Goal: Information Seeking & Learning: Stay updated

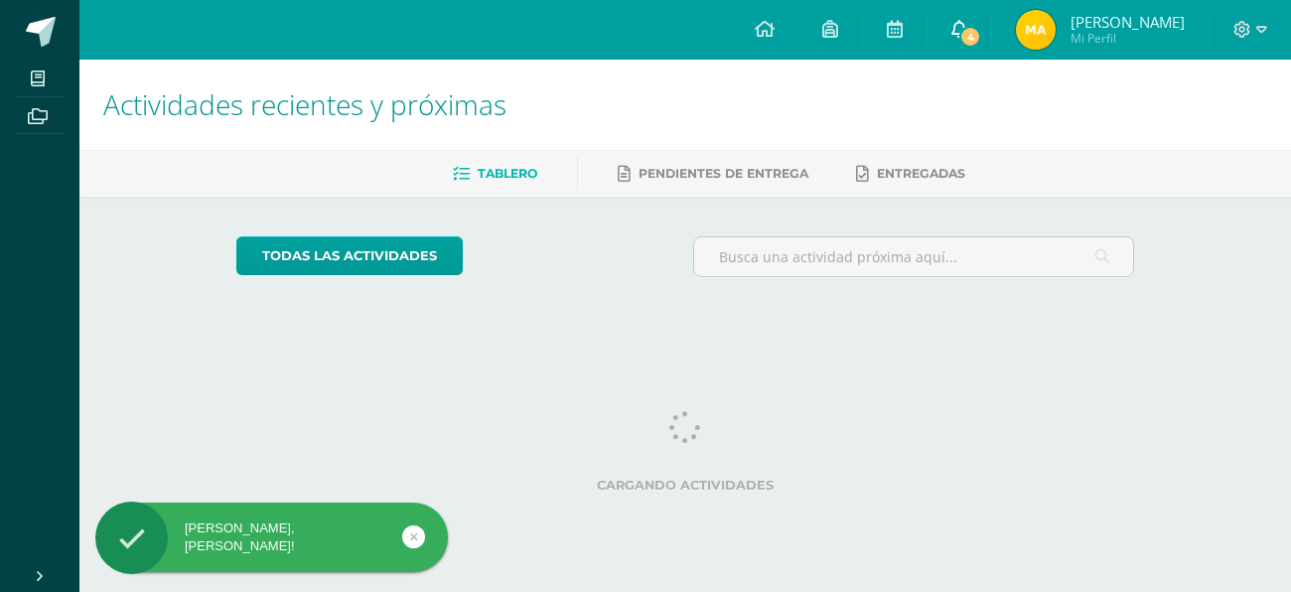
click at [937, 33] on link "4" at bounding box center [959, 30] width 64 height 60
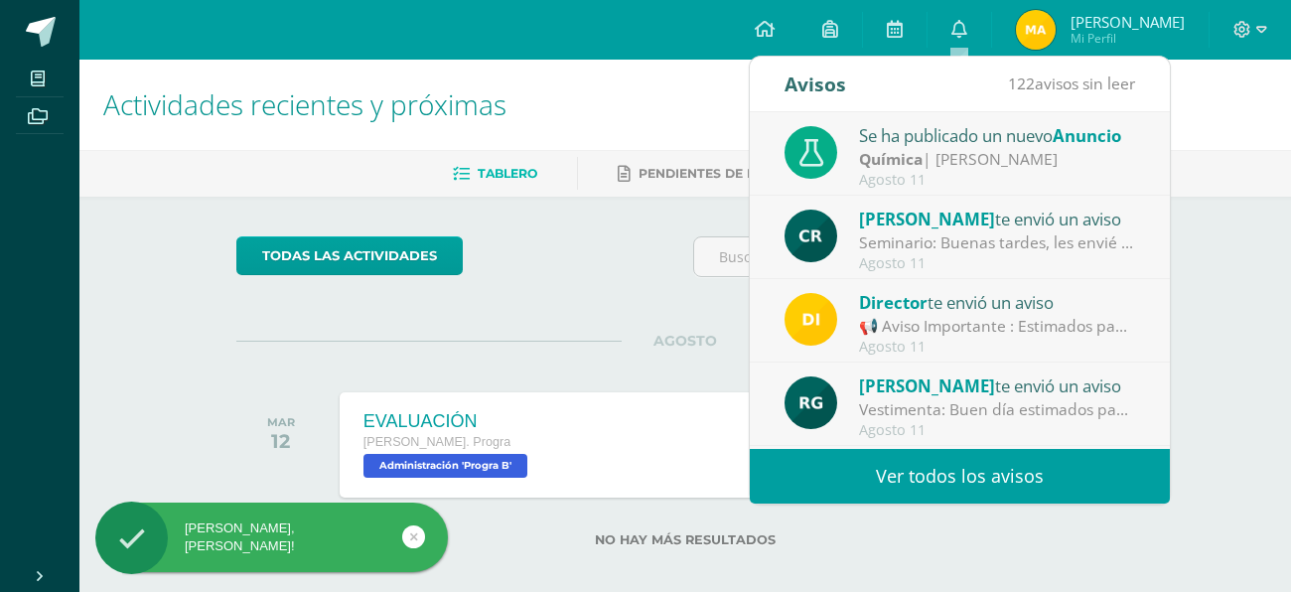
click at [930, 142] on div "Se ha publicado un nuevo Anuncio" at bounding box center [997, 135] width 276 height 26
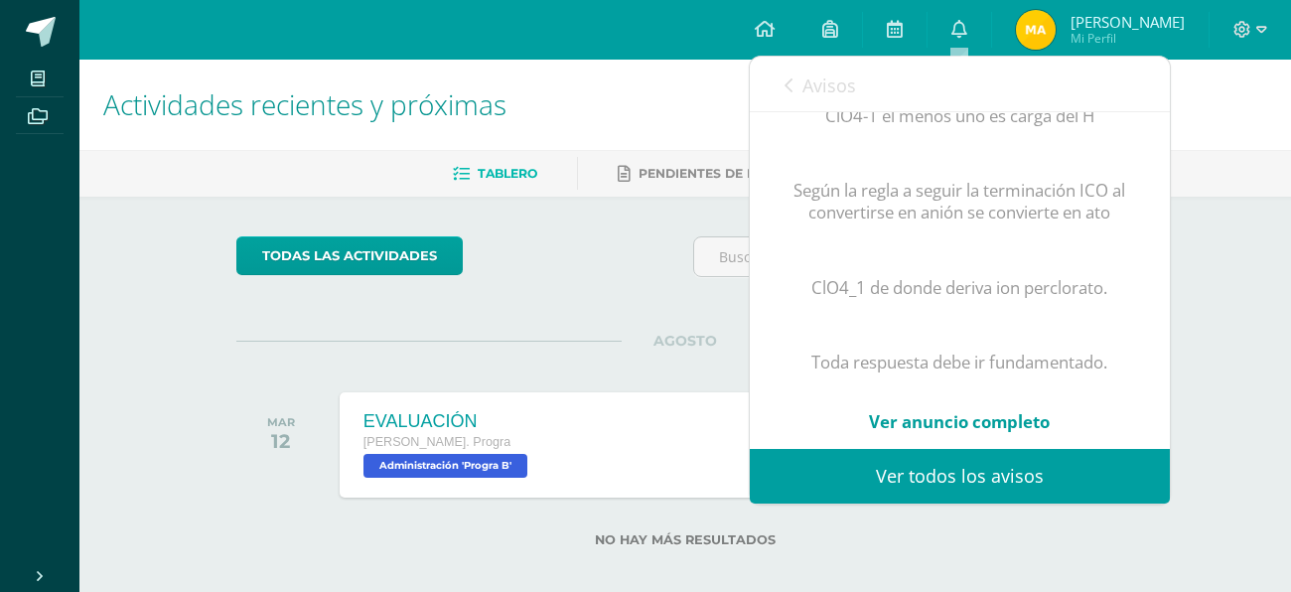
scroll to position [1225, 0]
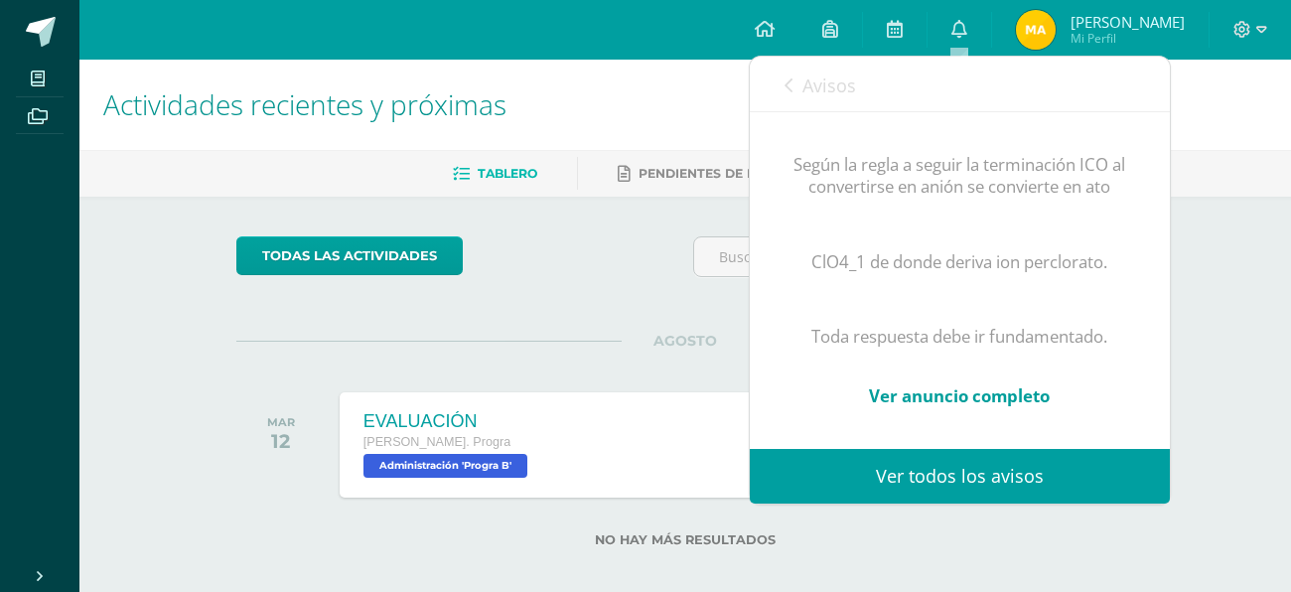
click at [1028, 384] on link "Ver anuncio completo" at bounding box center [959, 395] width 181 height 23
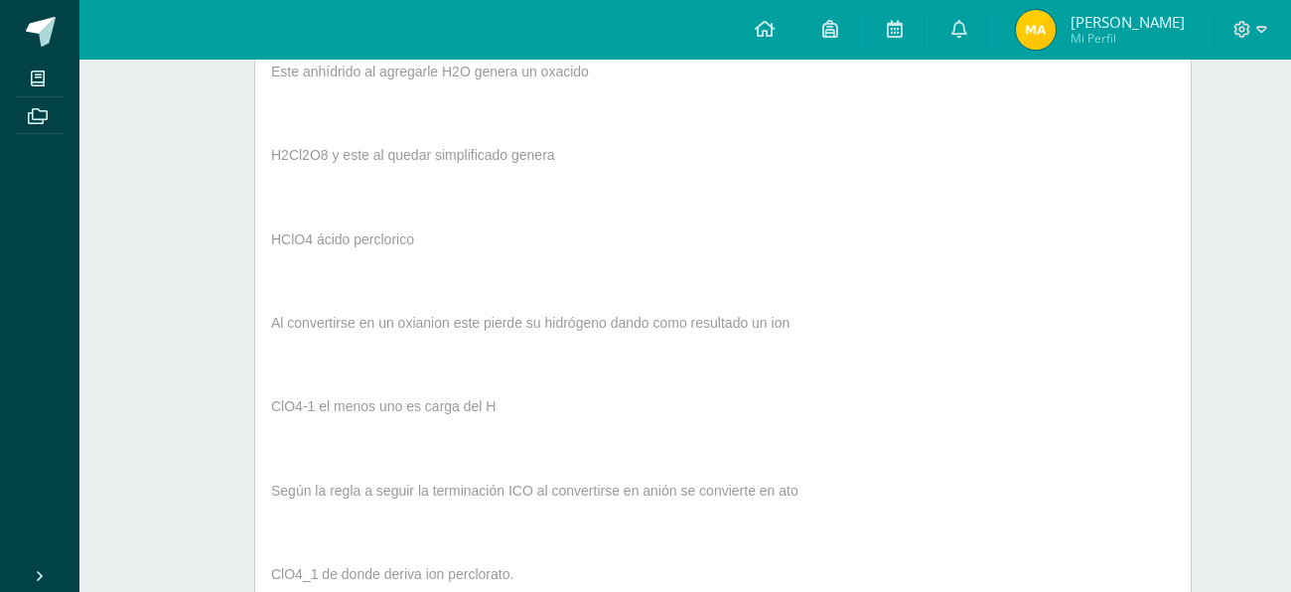
scroll to position [723, 0]
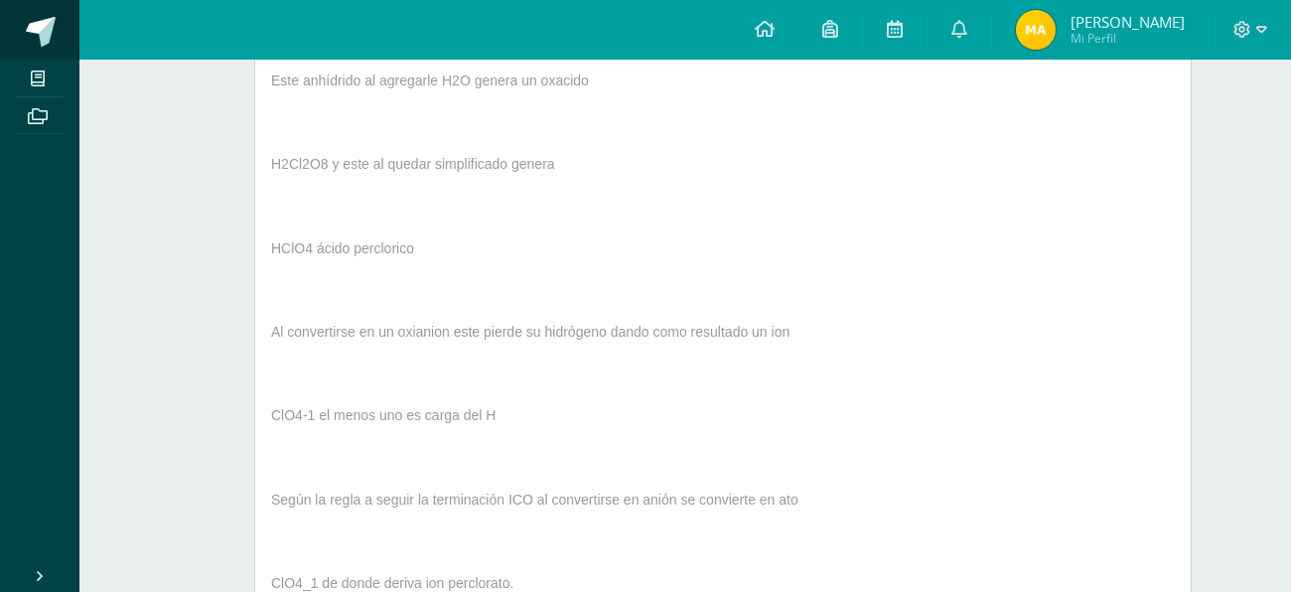
click at [58, 37] on link at bounding box center [39, 30] width 79 height 60
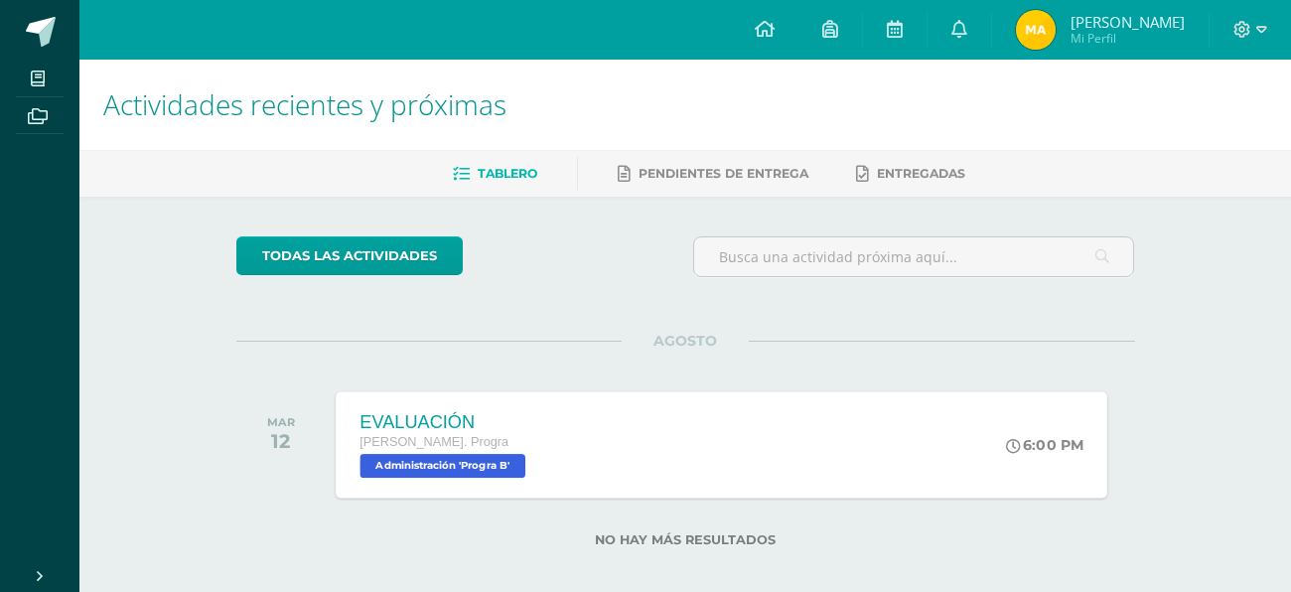
click at [685, 421] on div "EVALUACIÓN Quinto Bach. Progra Administración 'Progra B' 6:00 PM EVALUACIÓN Adm…" at bounding box center [722, 444] width 772 height 106
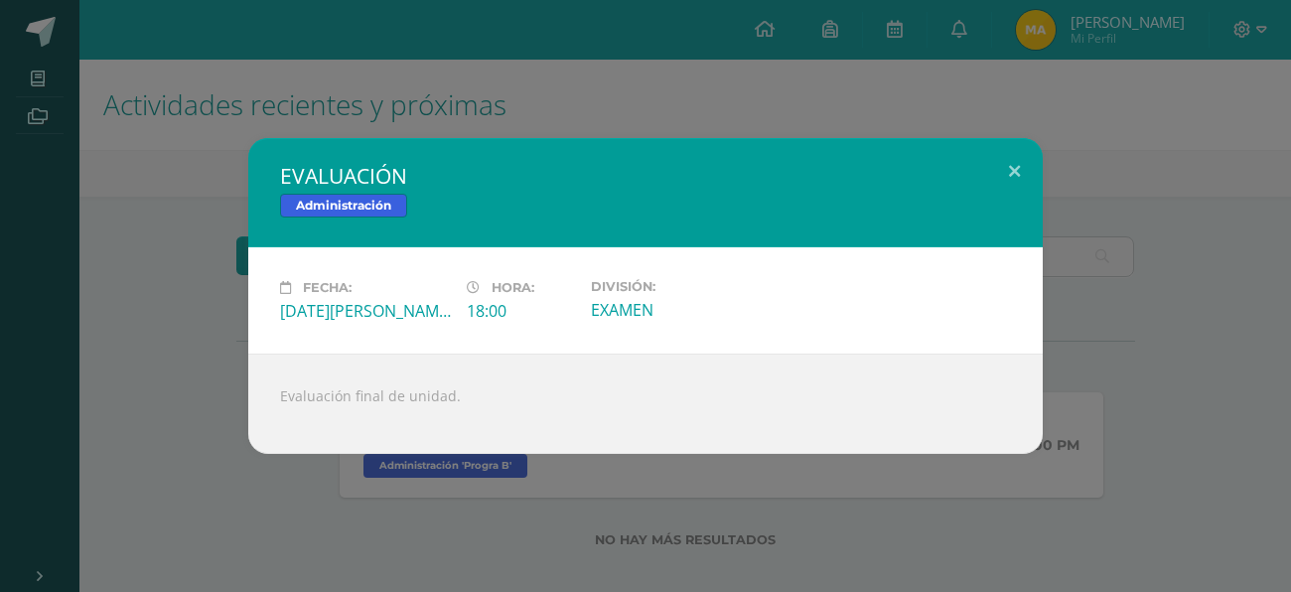
click at [984, 91] on div "EVALUACIÓN Administración Fecha: Martes 12 de Agosto Hora: 18:00 División: EXAM…" at bounding box center [645, 296] width 1291 height 592
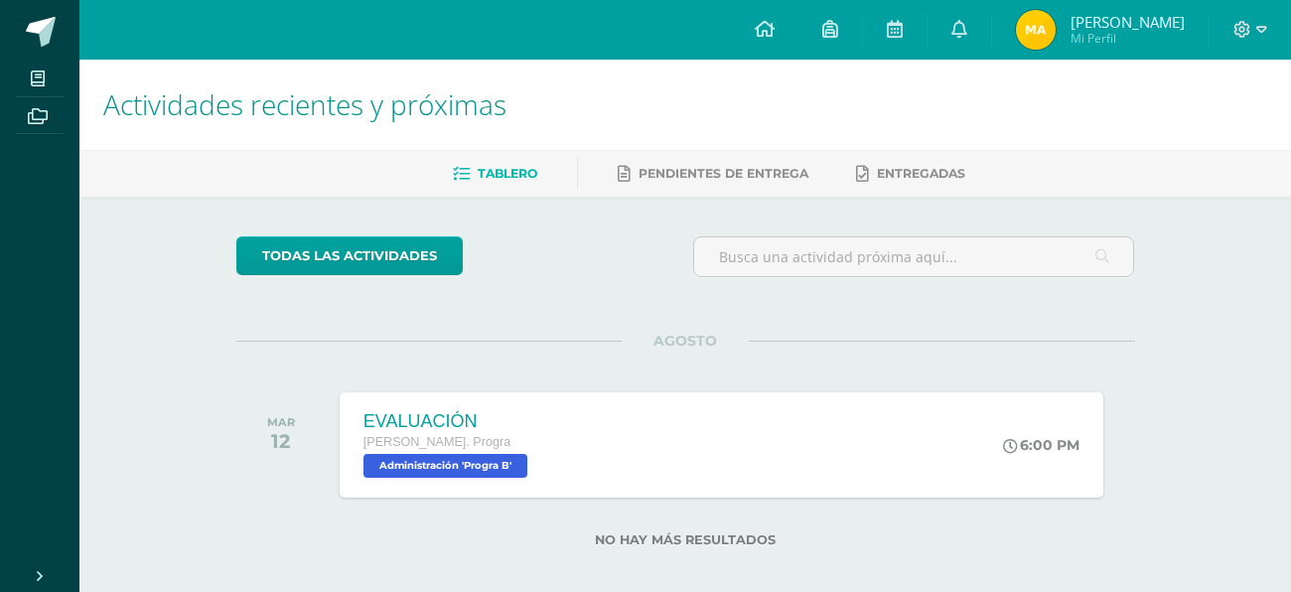
click at [39, 568] on icon at bounding box center [40, 576] width 16 height 16
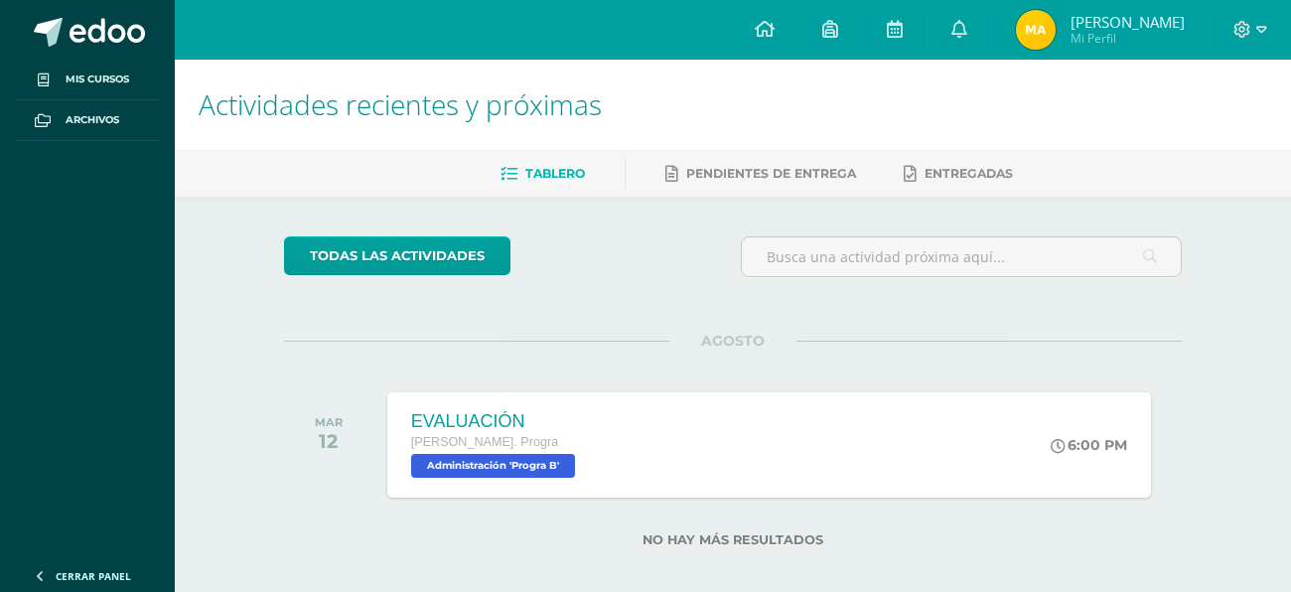
click at [43, 572] on icon at bounding box center [40, 576] width 16 height 16
